Goal: Navigation & Orientation: Find specific page/section

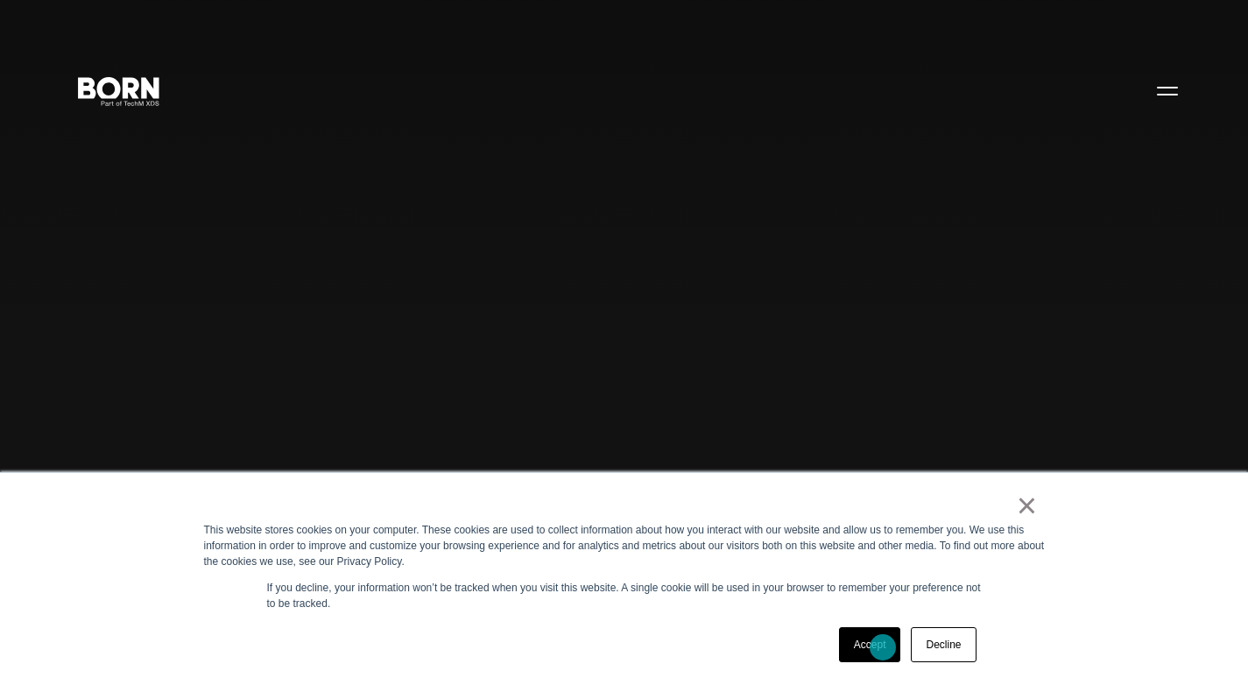
click at [874, 647] on link "Accept" at bounding box center [870, 644] width 62 height 35
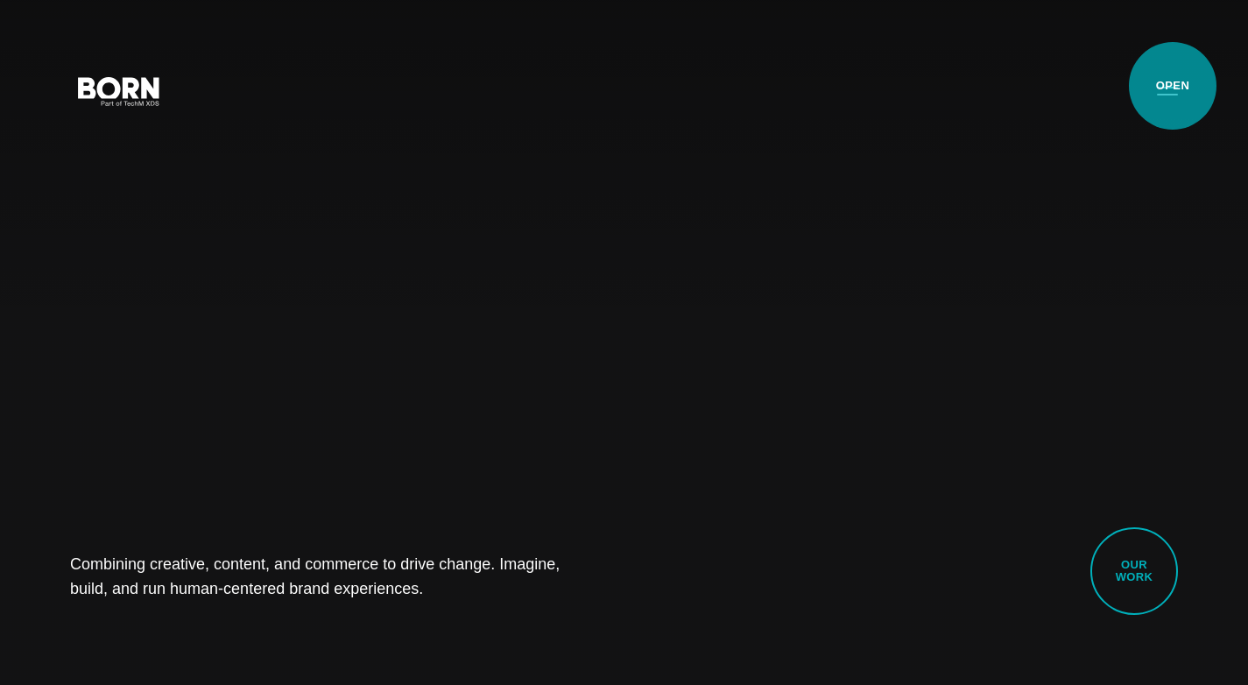
click at [1173, 86] on button "Primary Menu" at bounding box center [1167, 90] width 42 height 37
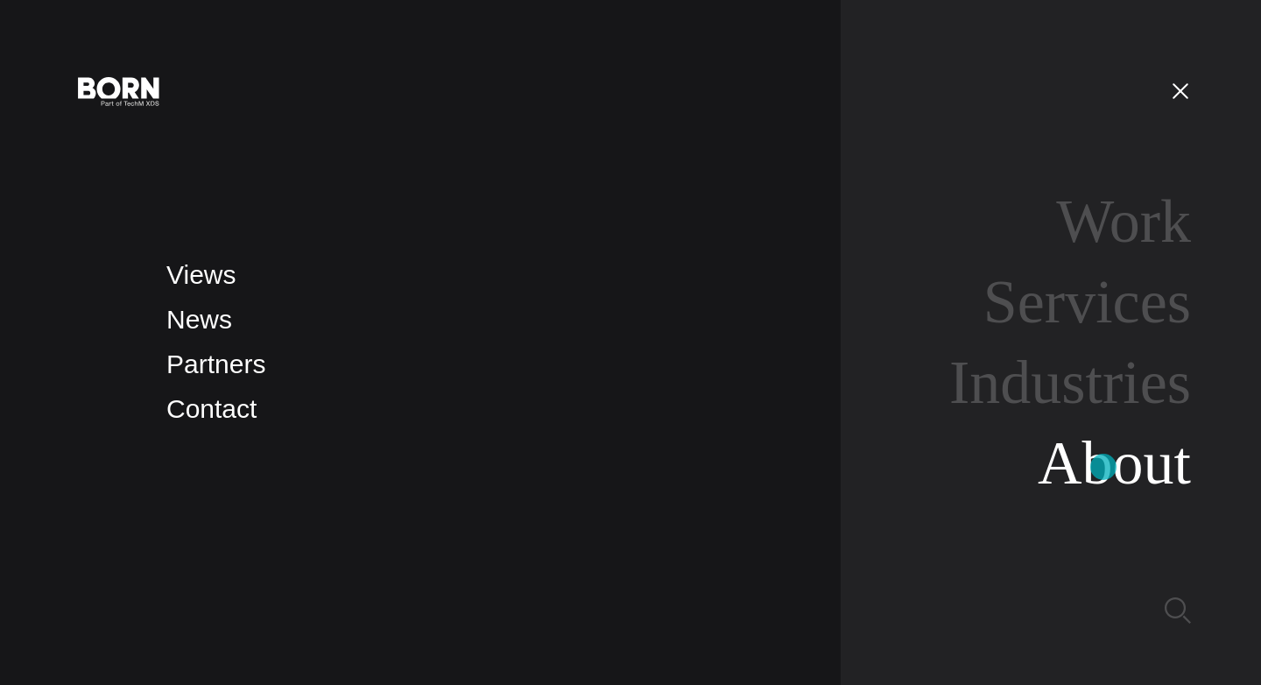
click at [1103, 467] on link "About" at bounding box center [1114, 462] width 153 height 67
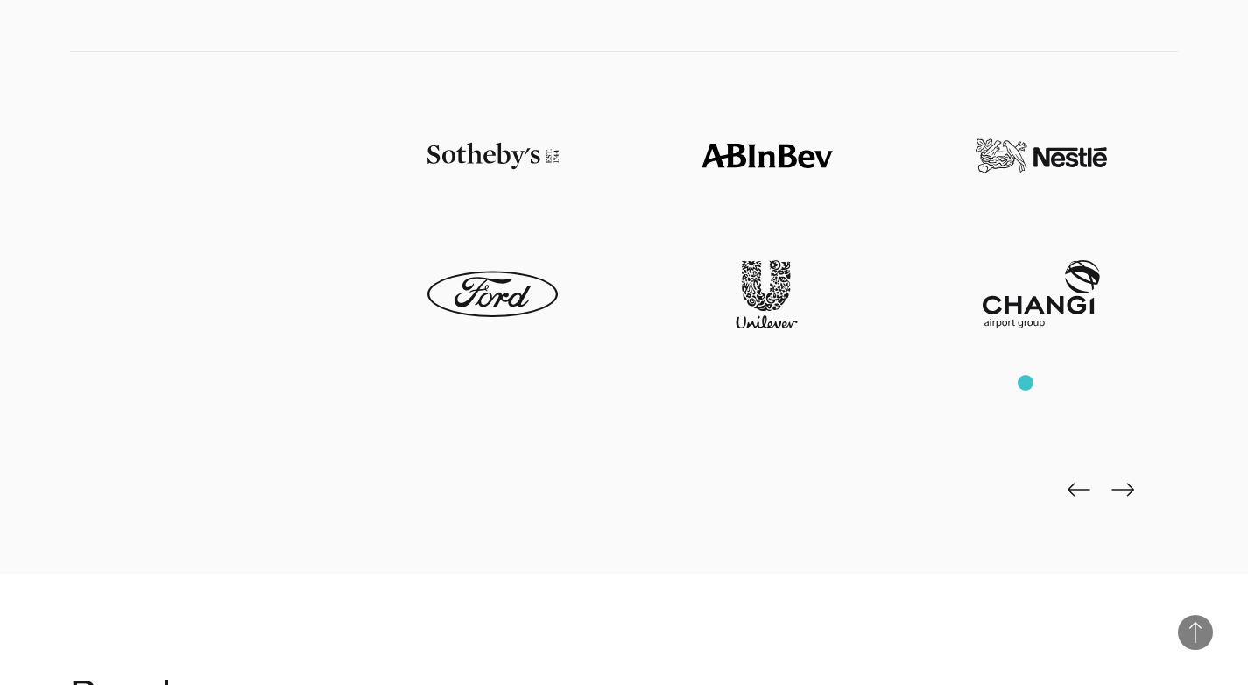
scroll to position [4012, 0]
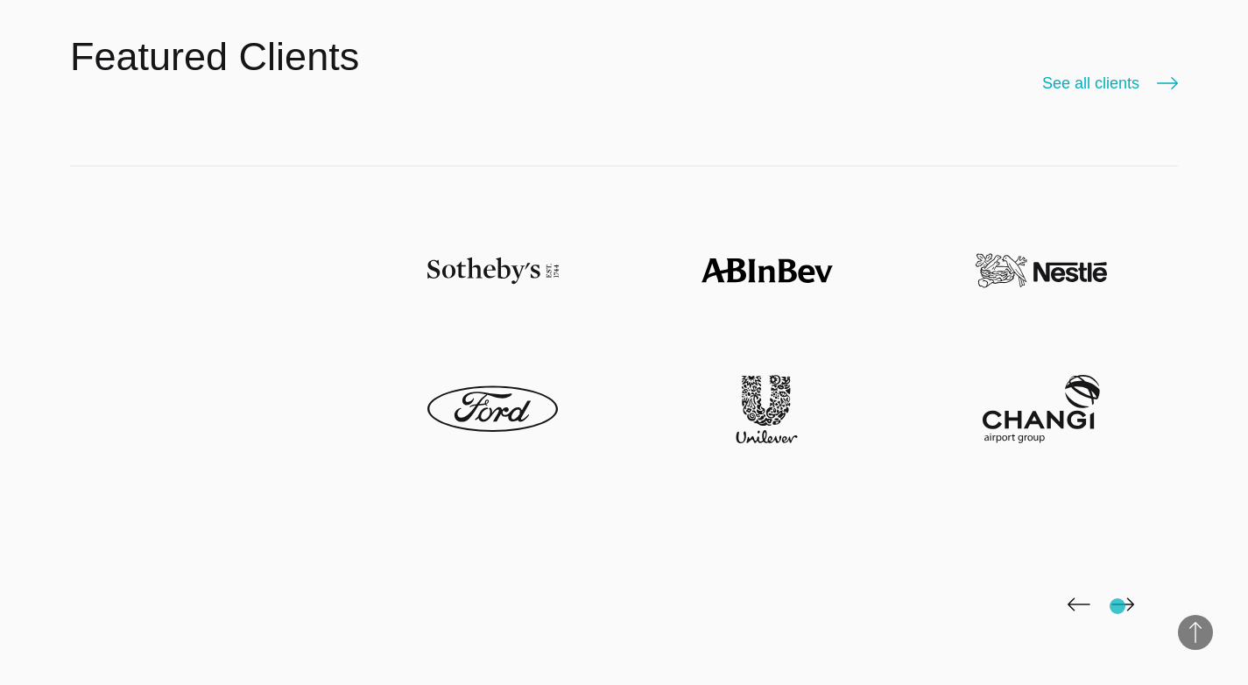
click at [1117, 606] on img at bounding box center [1122, 604] width 23 height 14
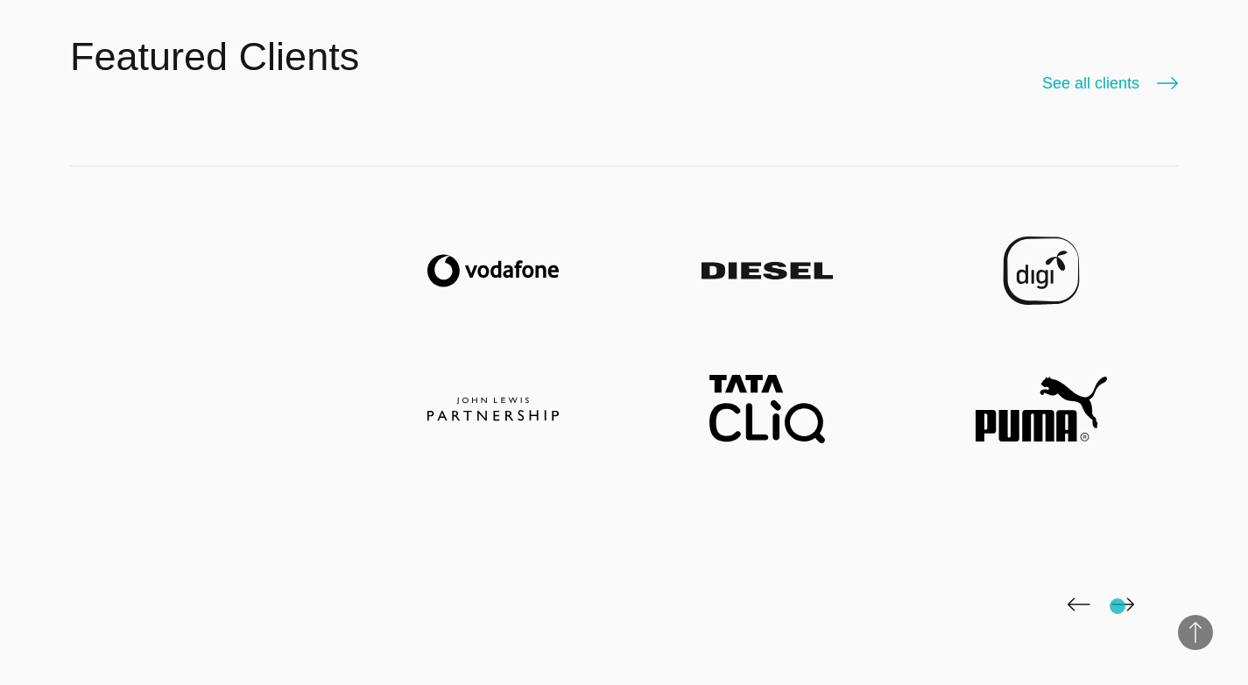
click at [1117, 606] on img at bounding box center [1122, 604] width 23 height 14
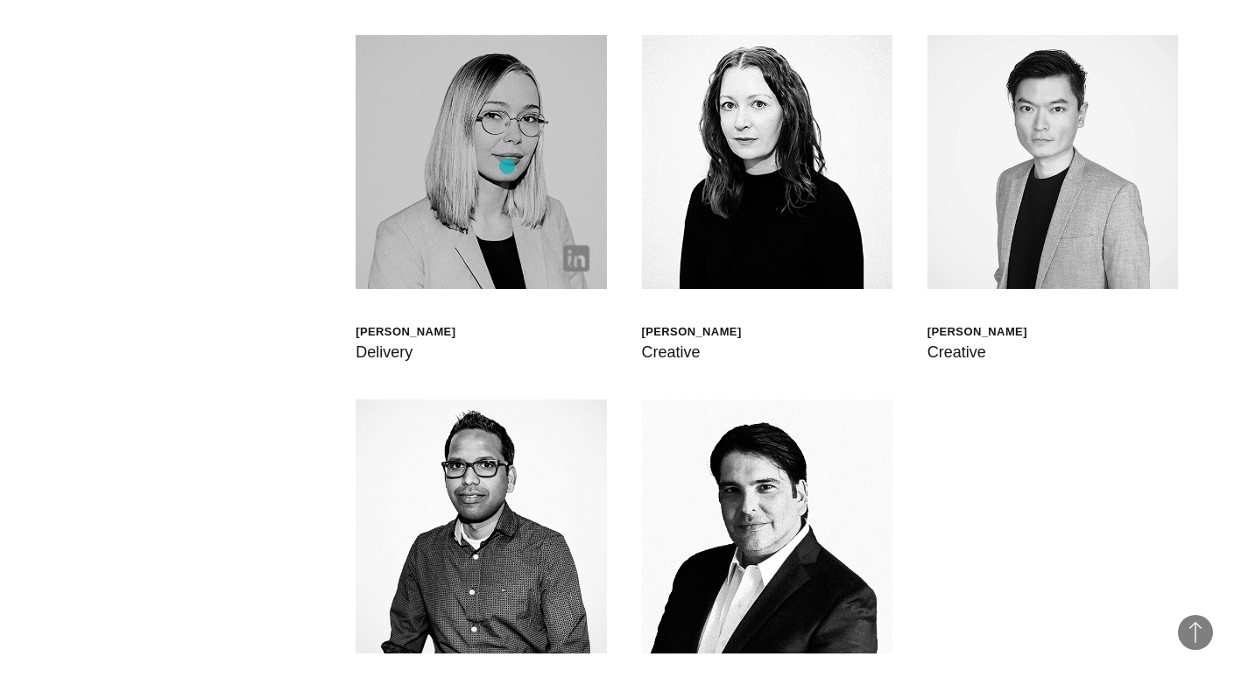
scroll to position [4954, 0]
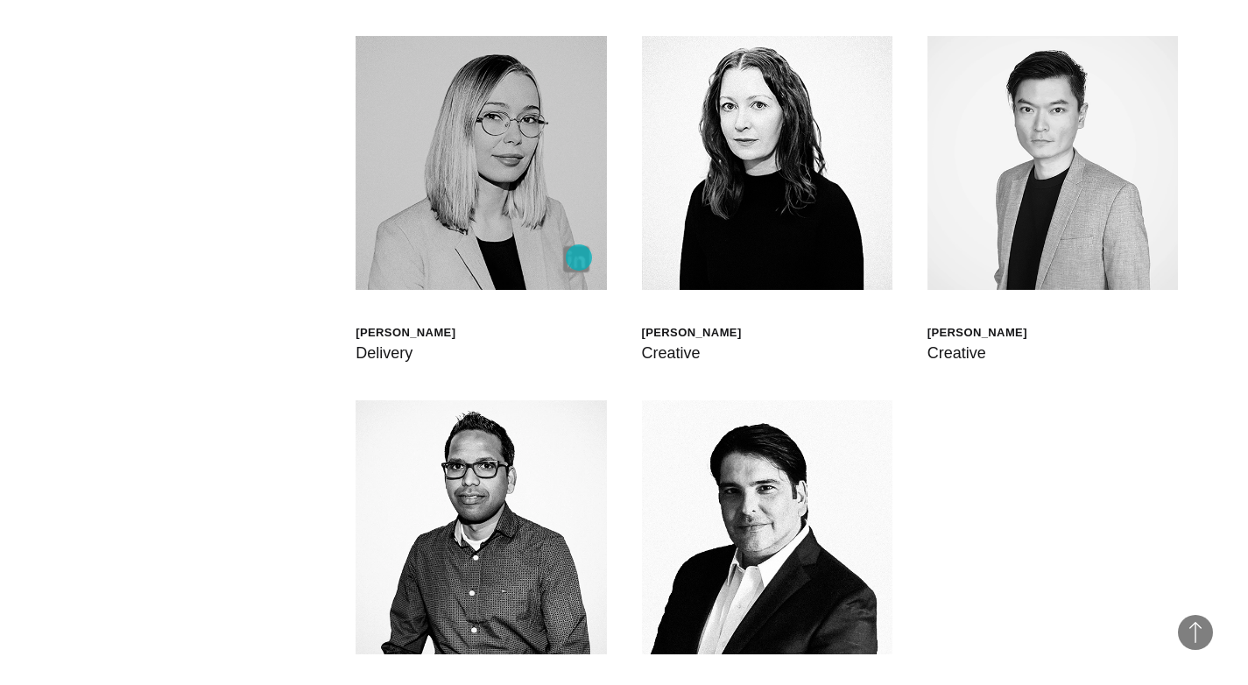
click at [579, 257] on img at bounding box center [576, 259] width 26 height 26
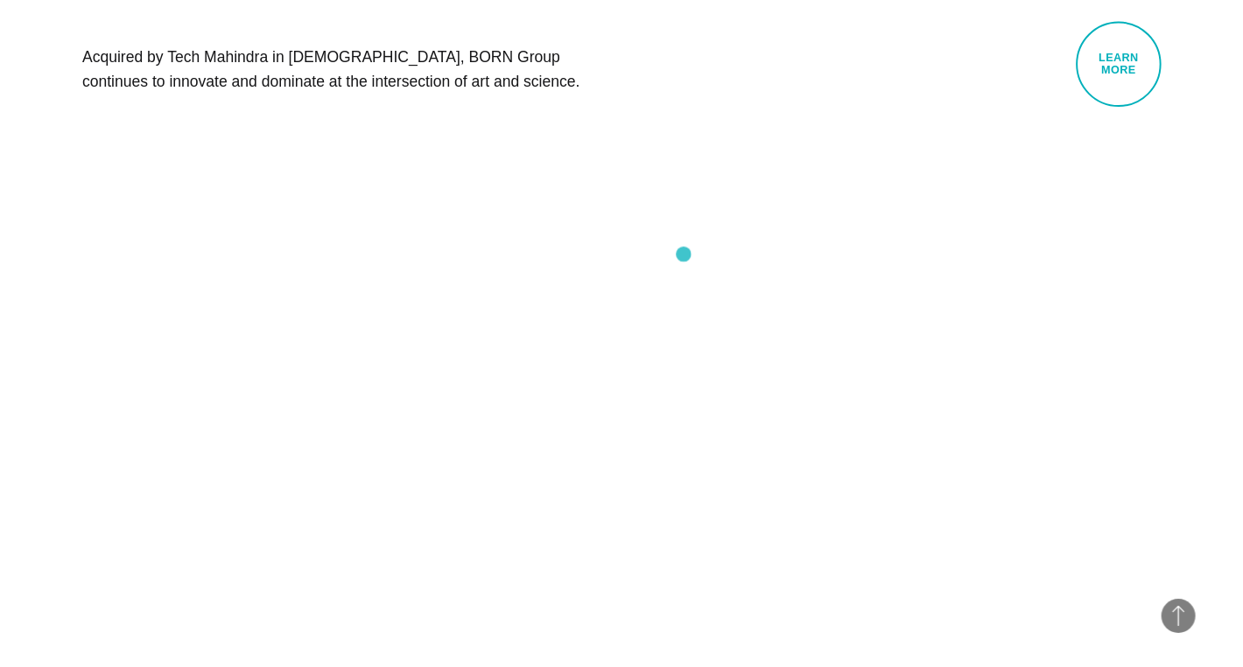
scroll to position [0, 0]
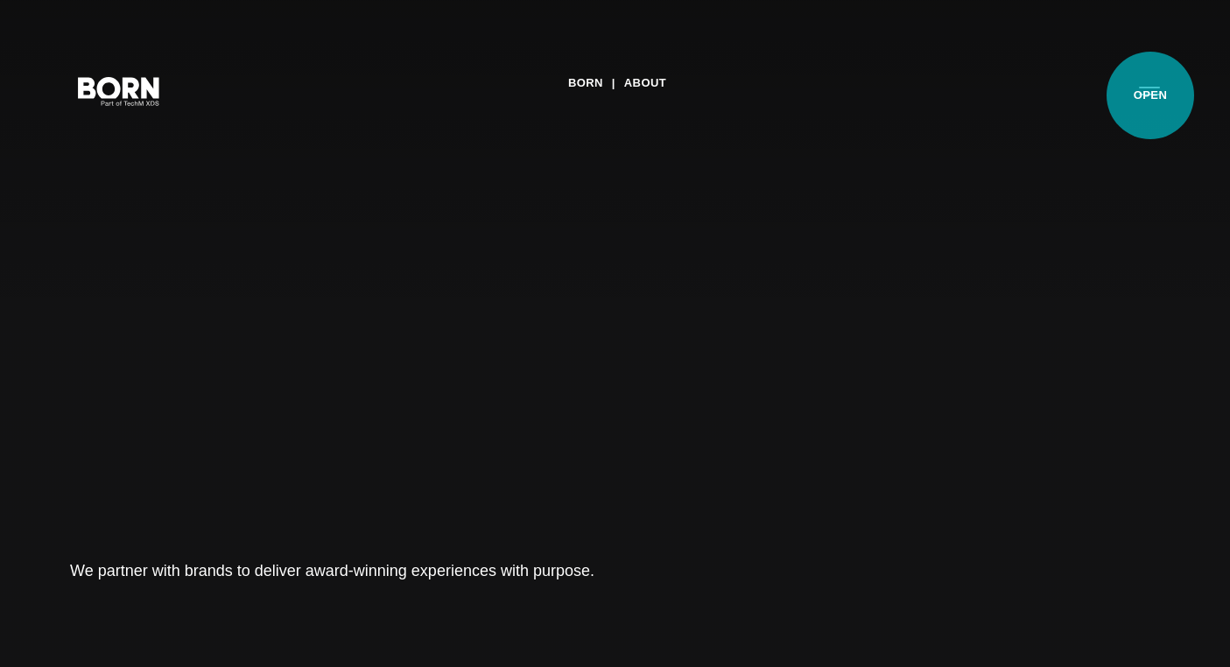
click at [1151, 95] on button "Primary Menu" at bounding box center [1150, 90] width 42 height 37
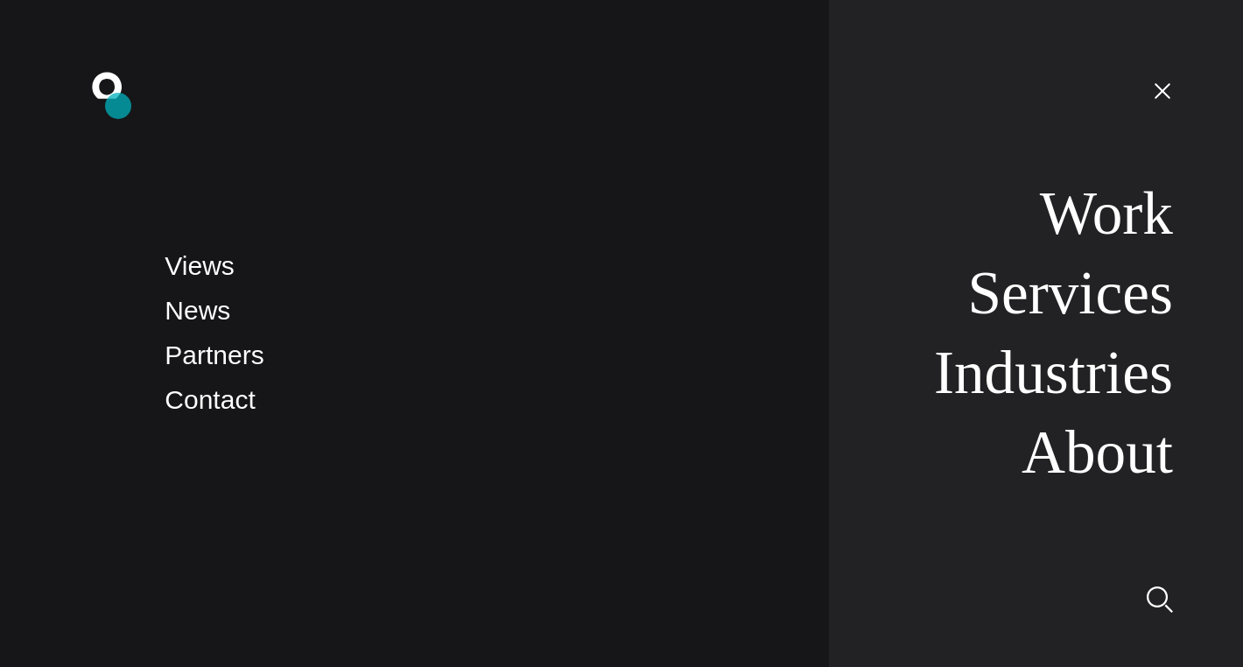
click at [120, 102] on icon ".st0{display:none;} .st1{display:inline;} .st2{font-family:'HelveticaNeue-Mediu…" at bounding box center [119, 90] width 112 height 46
